Goal: Information Seeking & Learning: Understand process/instructions

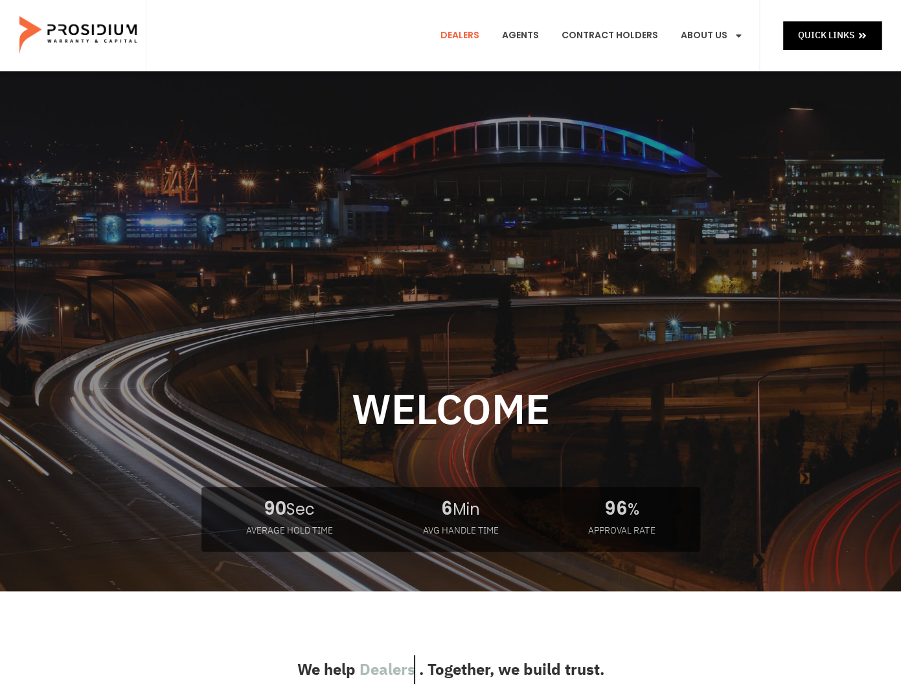
click at [465, 36] on link "Dealers" at bounding box center [460, 36] width 58 height 48
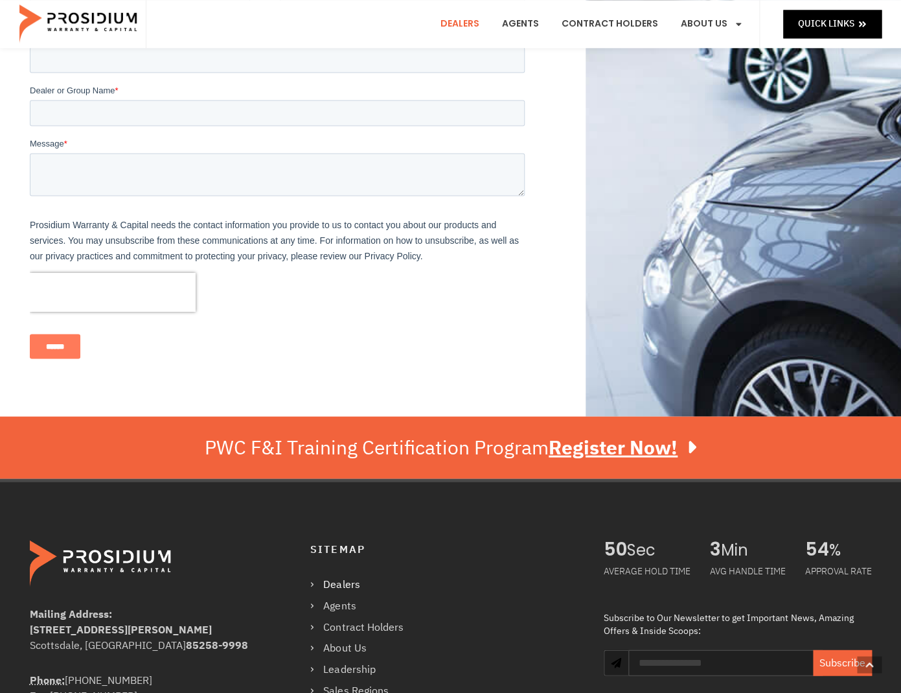
scroll to position [722, 0]
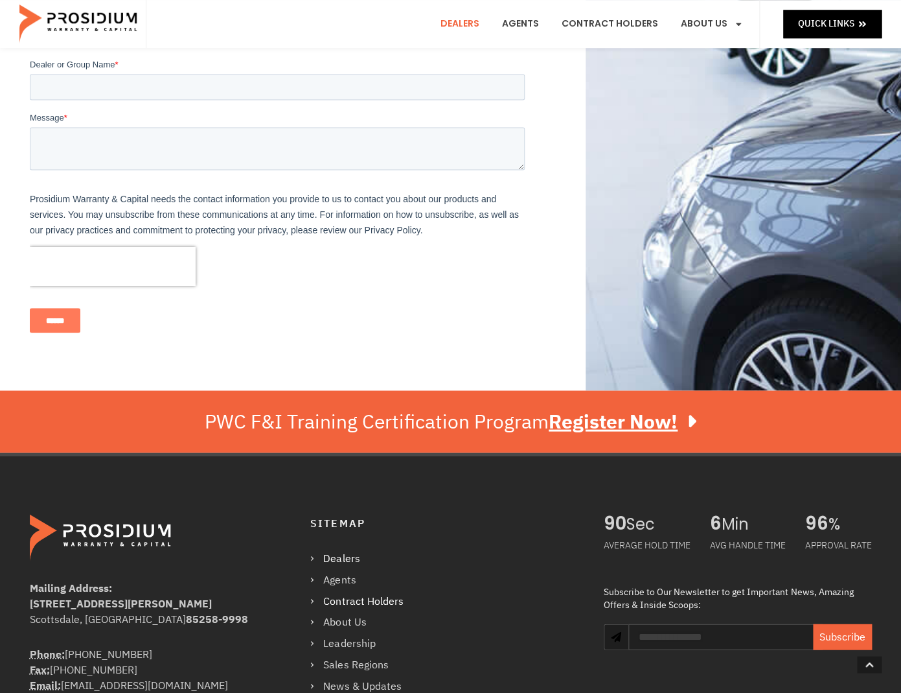
click at [362, 592] on link "Contract Holders" at bounding box center [363, 601] width 106 height 19
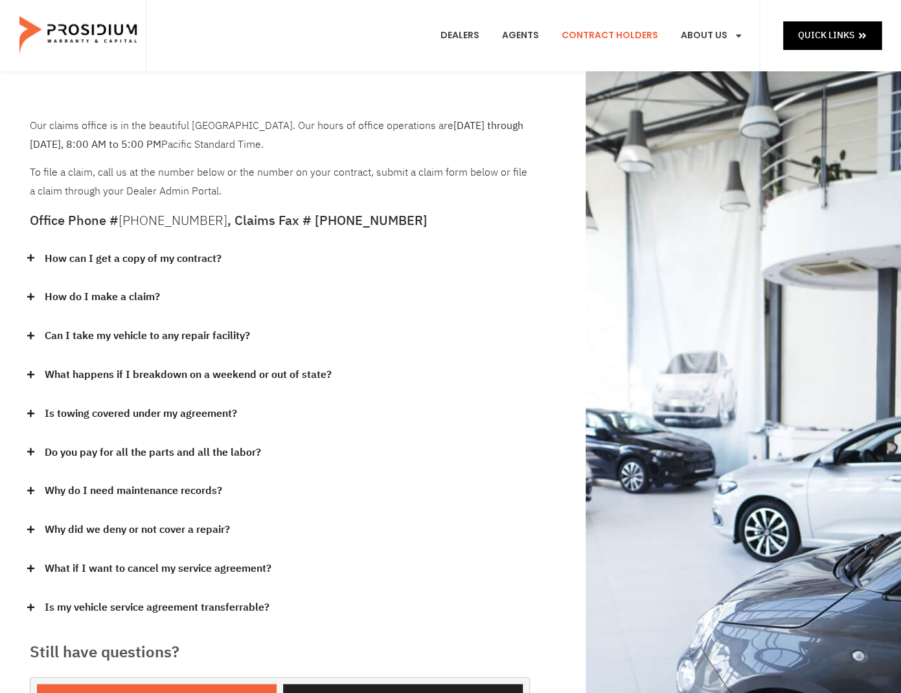
click at [203, 257] on link "How can I get a copy of my contract?" at bounding box center [133, 258] width 177 height 19
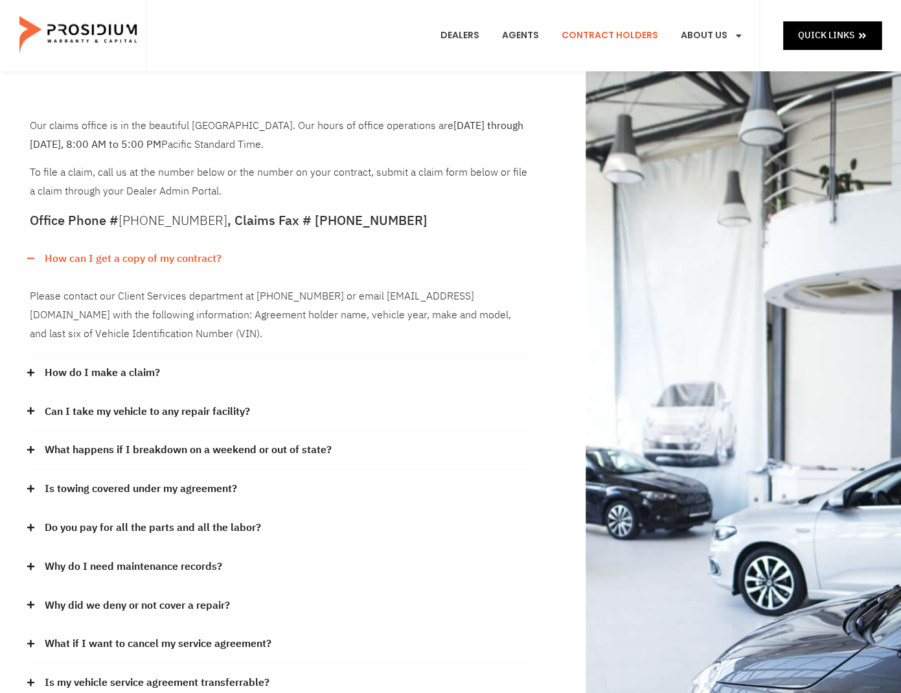
click at [125, 408] on link "Can I take my vehicle to any repair facility?" at bounding box center [147, 411] width 205 height 19
